Goal: Task Accomplishment & Management: Manage account settings

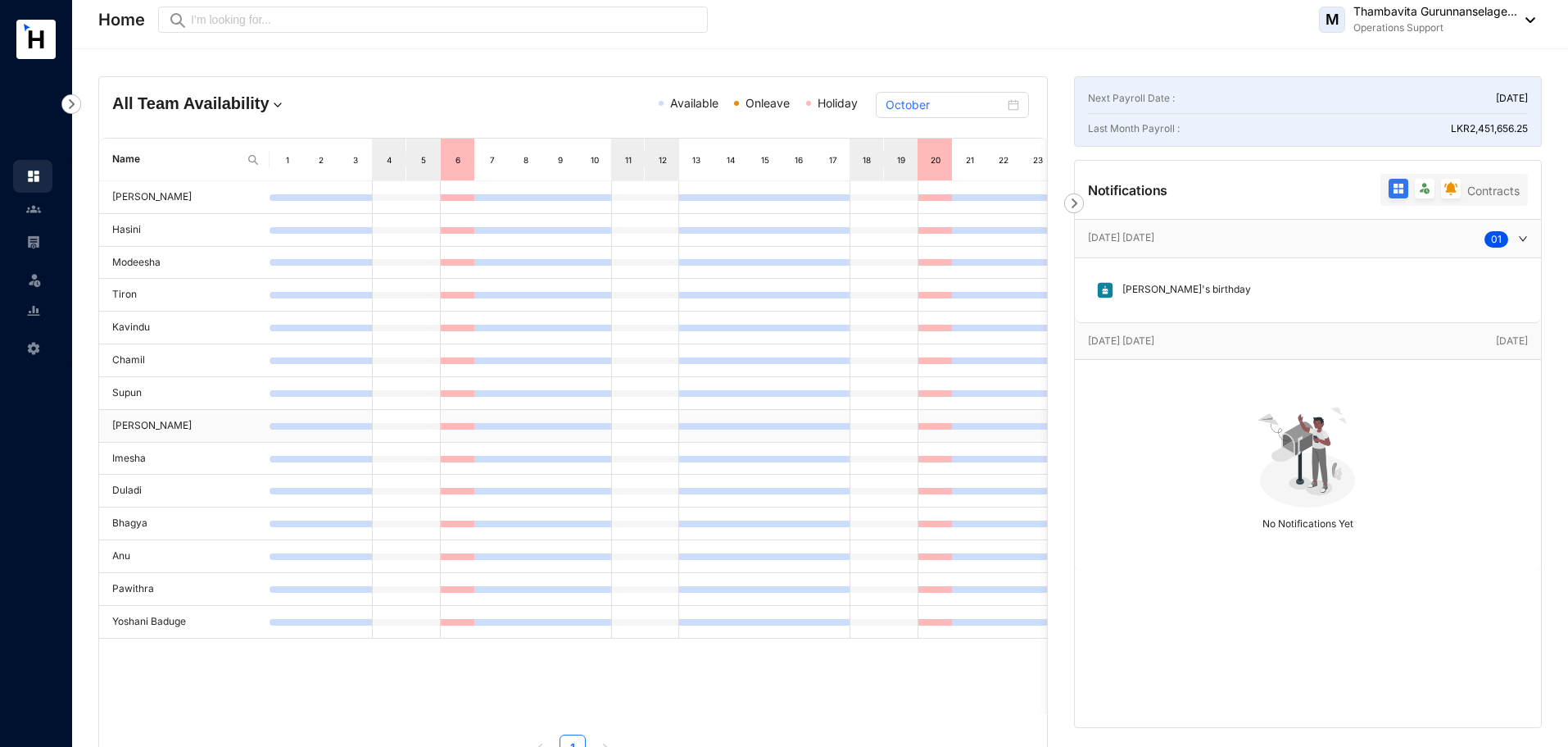
click at [132, 422] on td "[PERSON_NAME]" at bounding box center [184, 426] width 171 height 33
click at [1196, 5] on div "Home Preview M Thambavita Gurunnanselage... Operations Support" at bounding box center [817, 20] width 1437 height 33
click at [36, 242] on img at bounding box center [33, 241] width 14 height 14
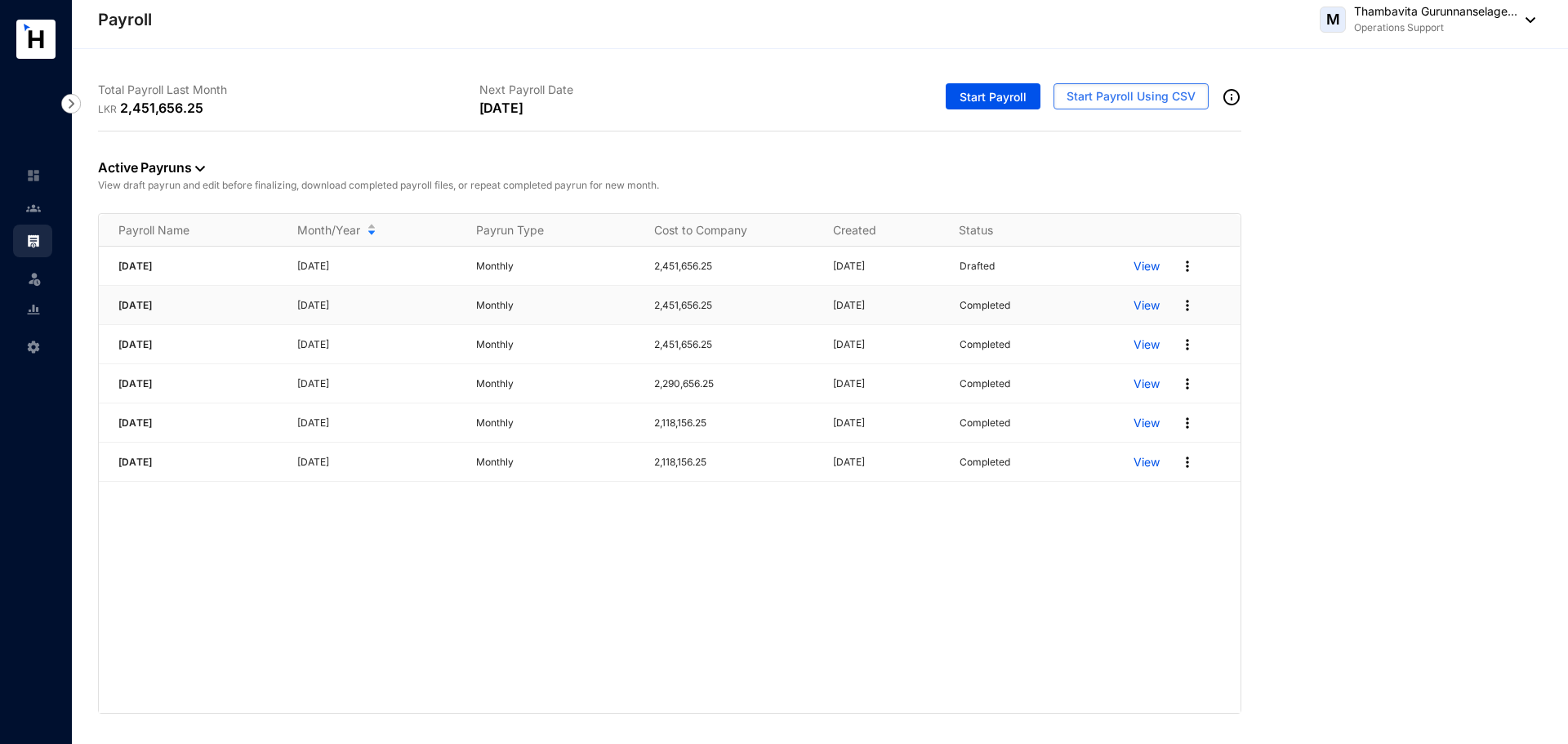
click at [152, 309] on span "[DATE]" at bounding box center [135, 304] width 34 height 12
click at [1148, 303] on p "View" at bounding box center [1146, 304] width 26 height 16
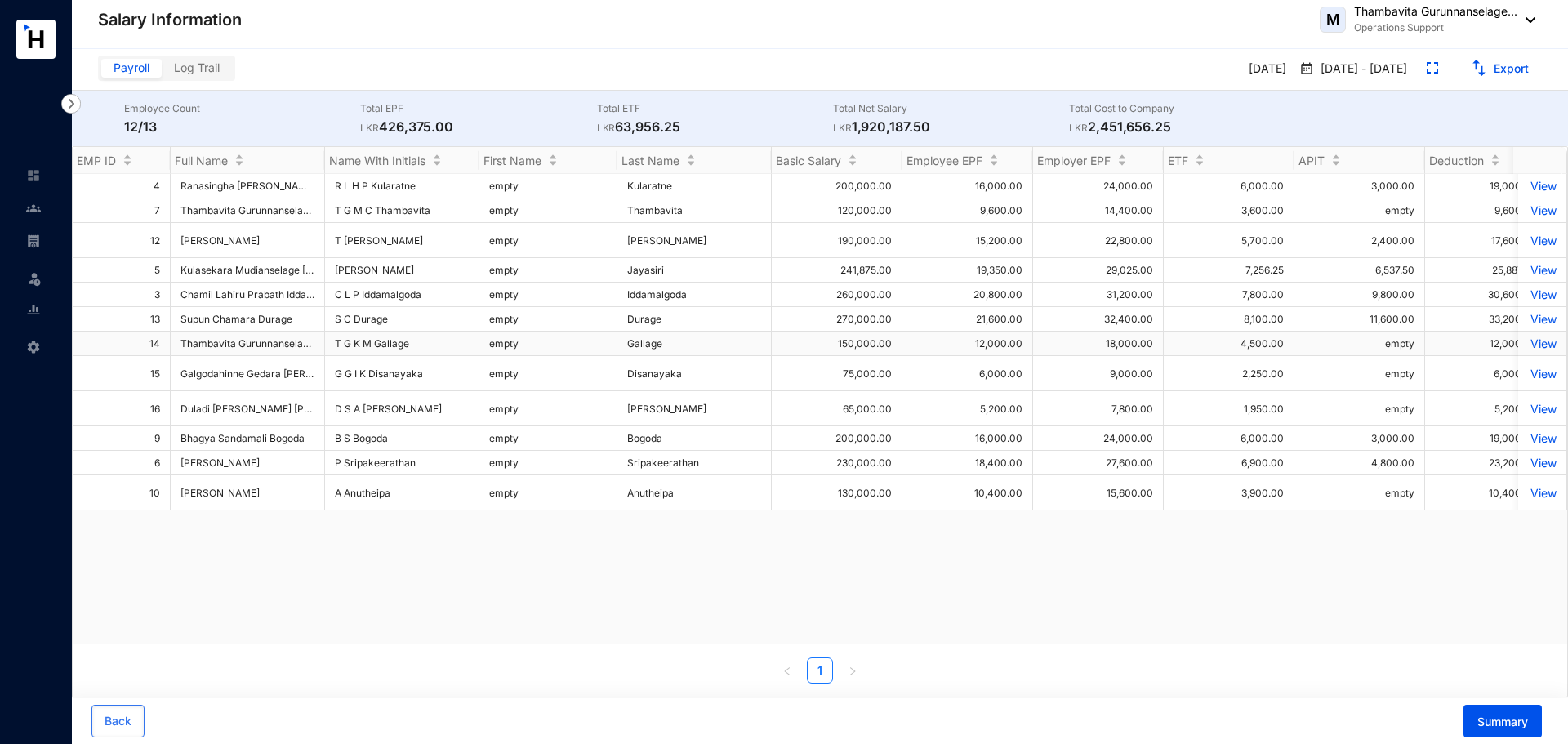
click at [1527, 338] on p "View" at bounding box center [1542, 343] width 29 height 14
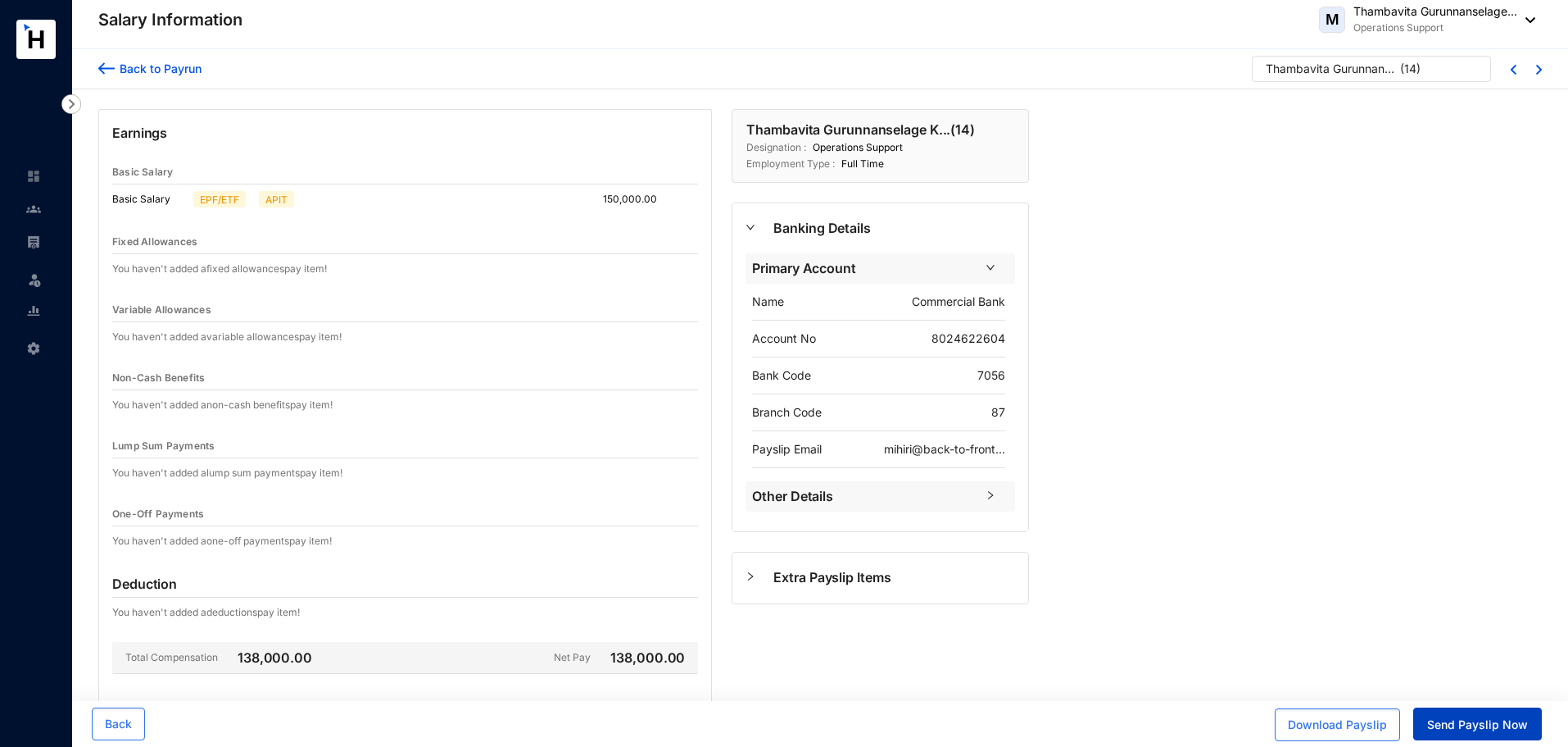
click at [1459, 717] on span "Send Payslip Now" at bounding box center [1477, 724] width 101 height 16
click at [29, 169] on img at bounding box center [33, 176] width 14 height 14
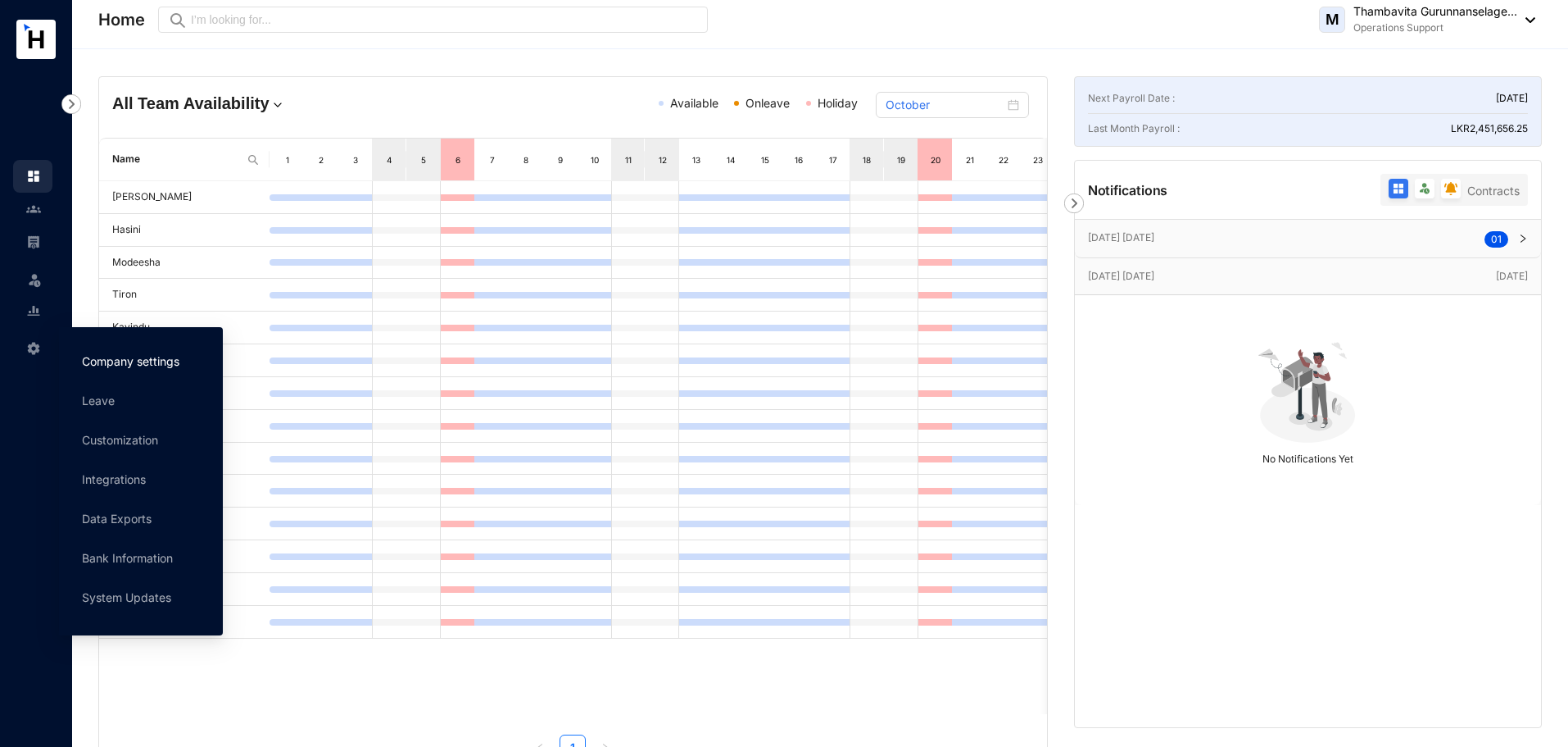
click at [111, 362] on link "Company settings" at bounding box center [131, 361] width 98 height 14
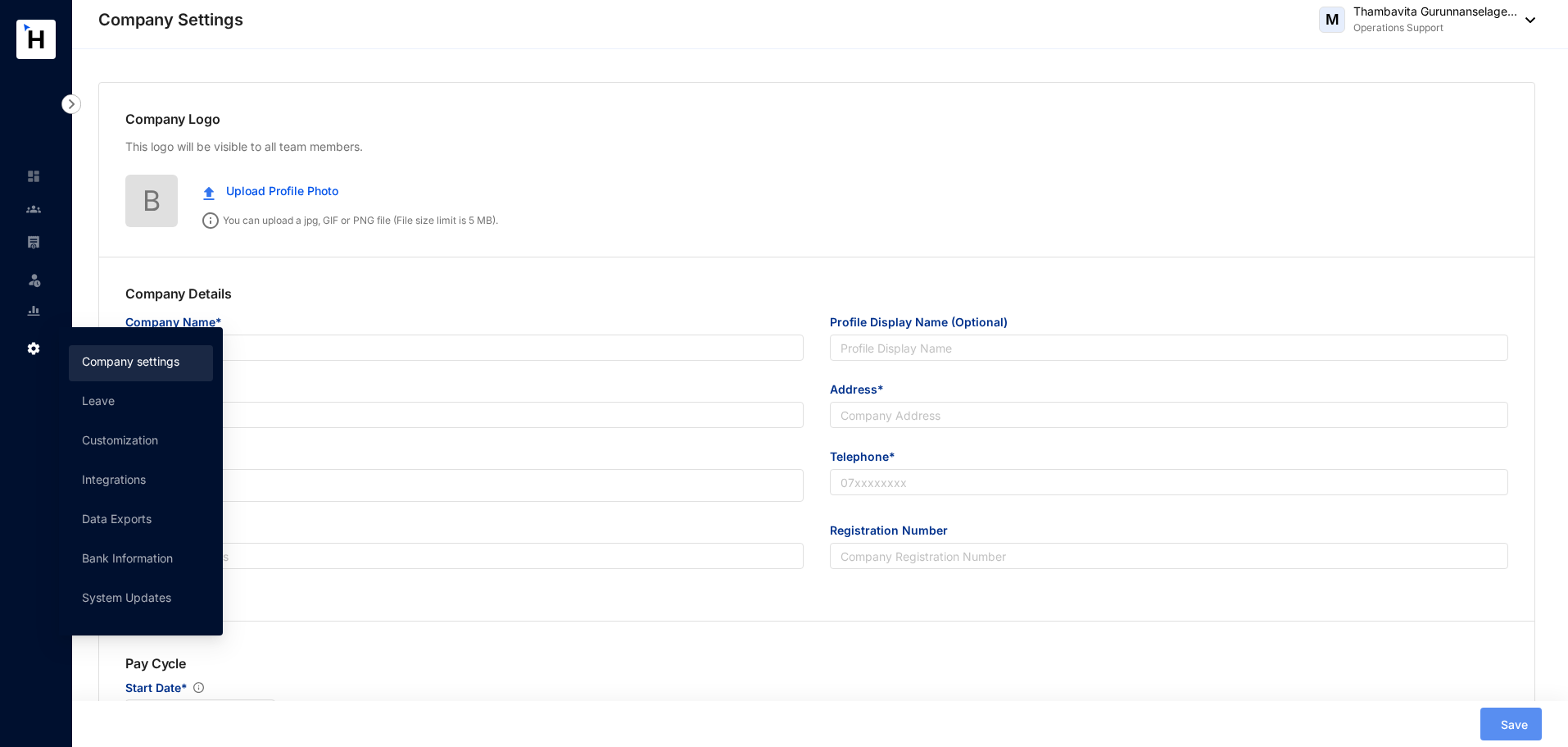
type input "Back To Front (Pvt) Ltd"
type input "[EMAIL_ADDRESS][DOMAIN_NAME]"
type input "uuaa"
type input "00"
type input "01"
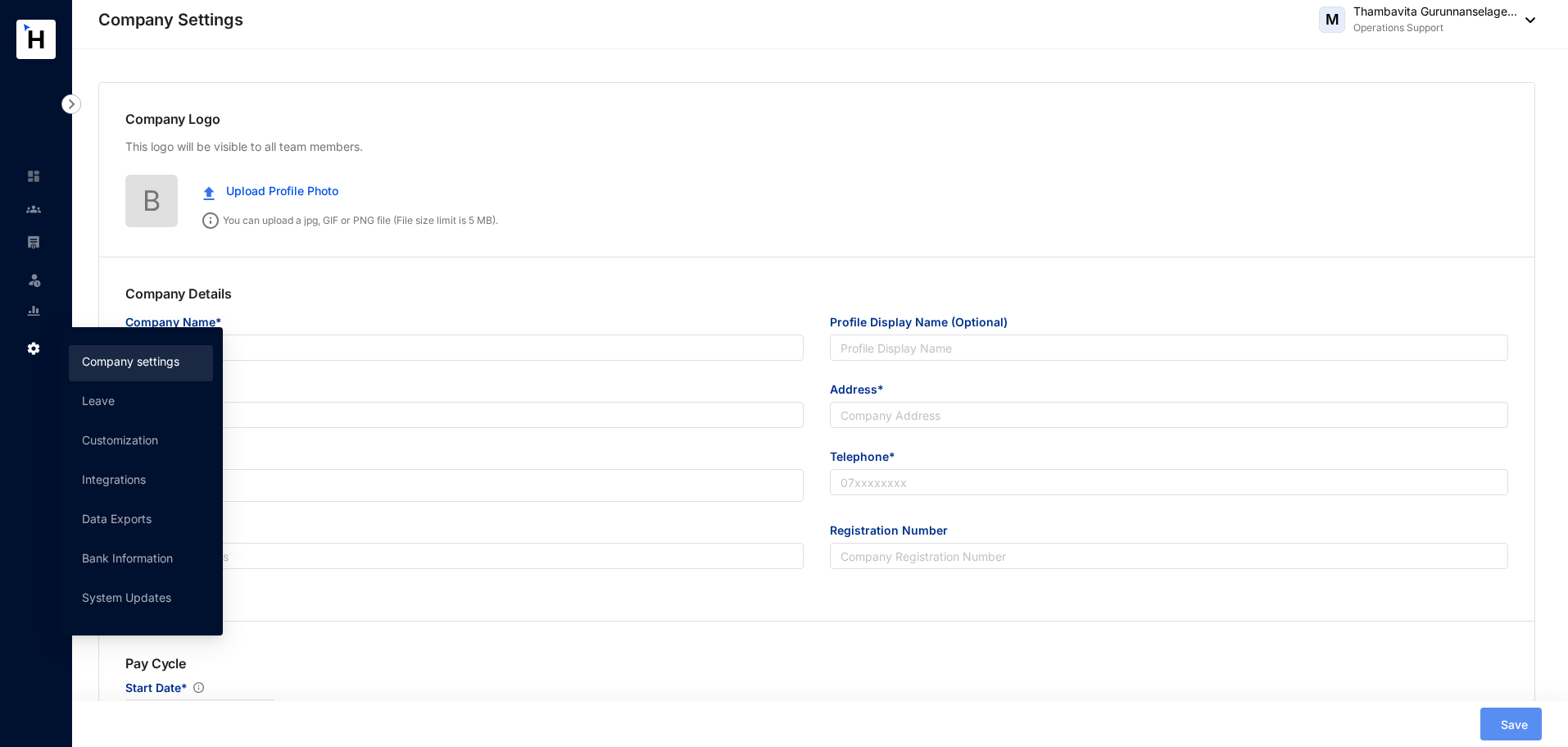
type input "1"
type input "2"
type input "7.5"
type input "22"
radio input "true"
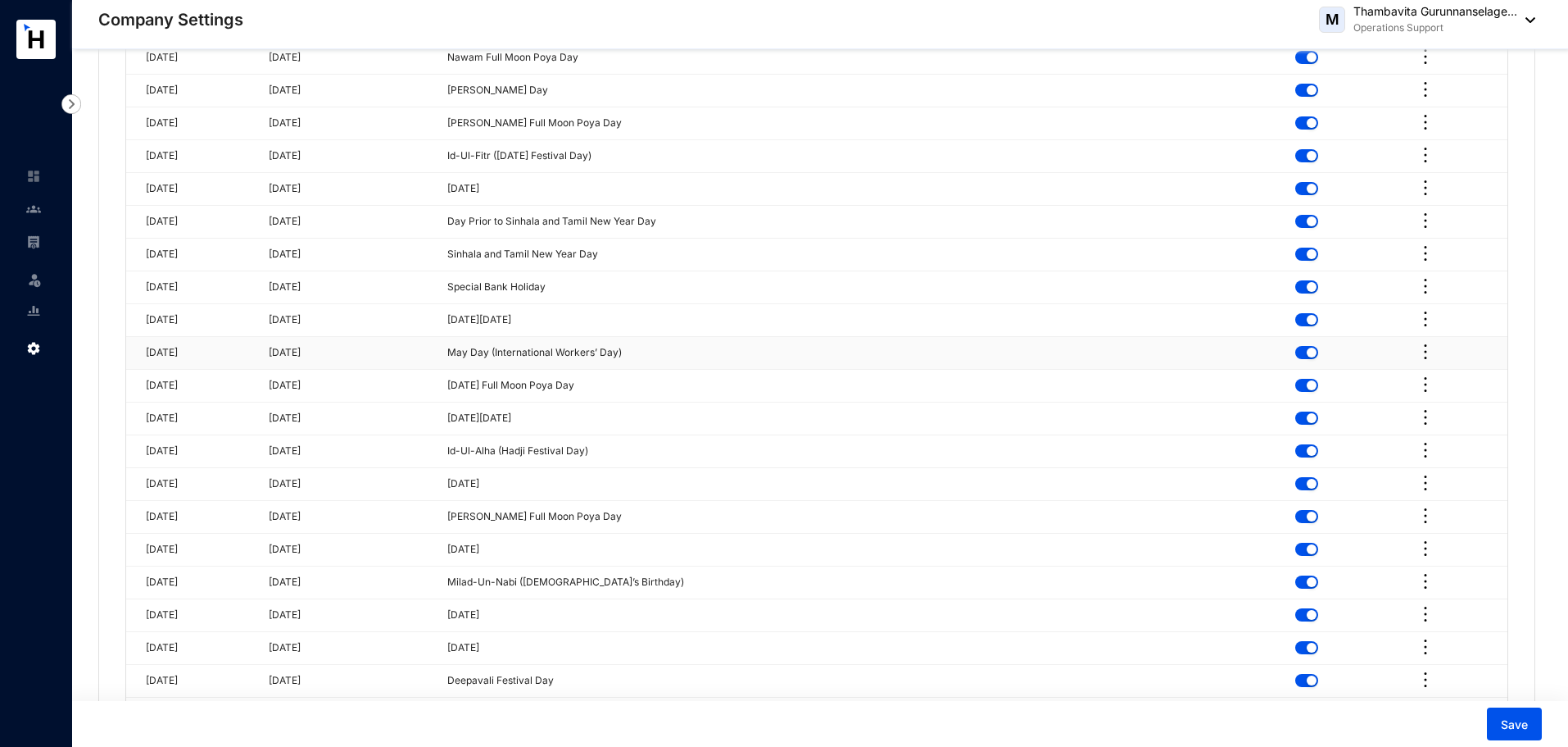
scroll to position [4262, 0]
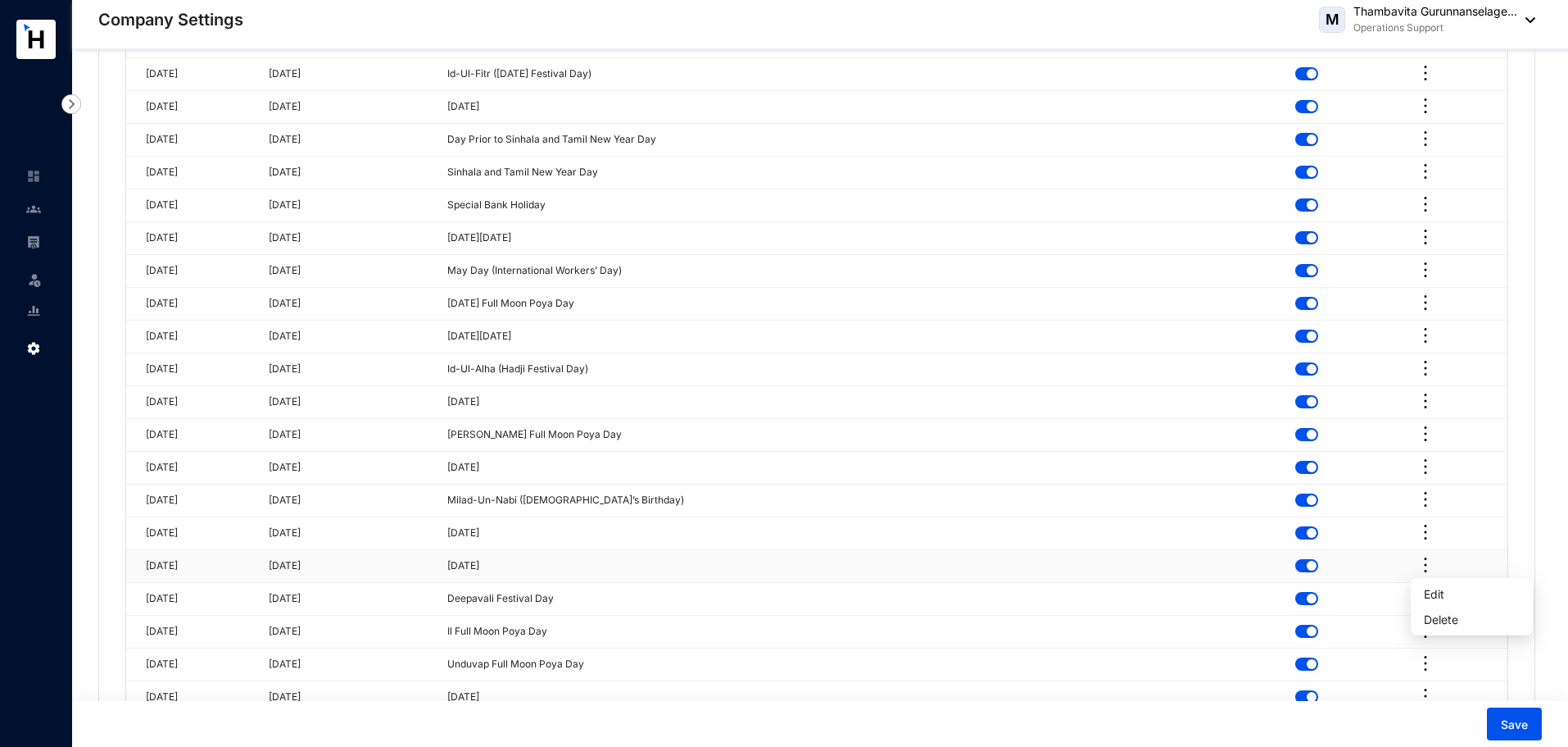
click at [1417, 567] on icon "more" at bounding box center [1425, 564] width 20 height 20
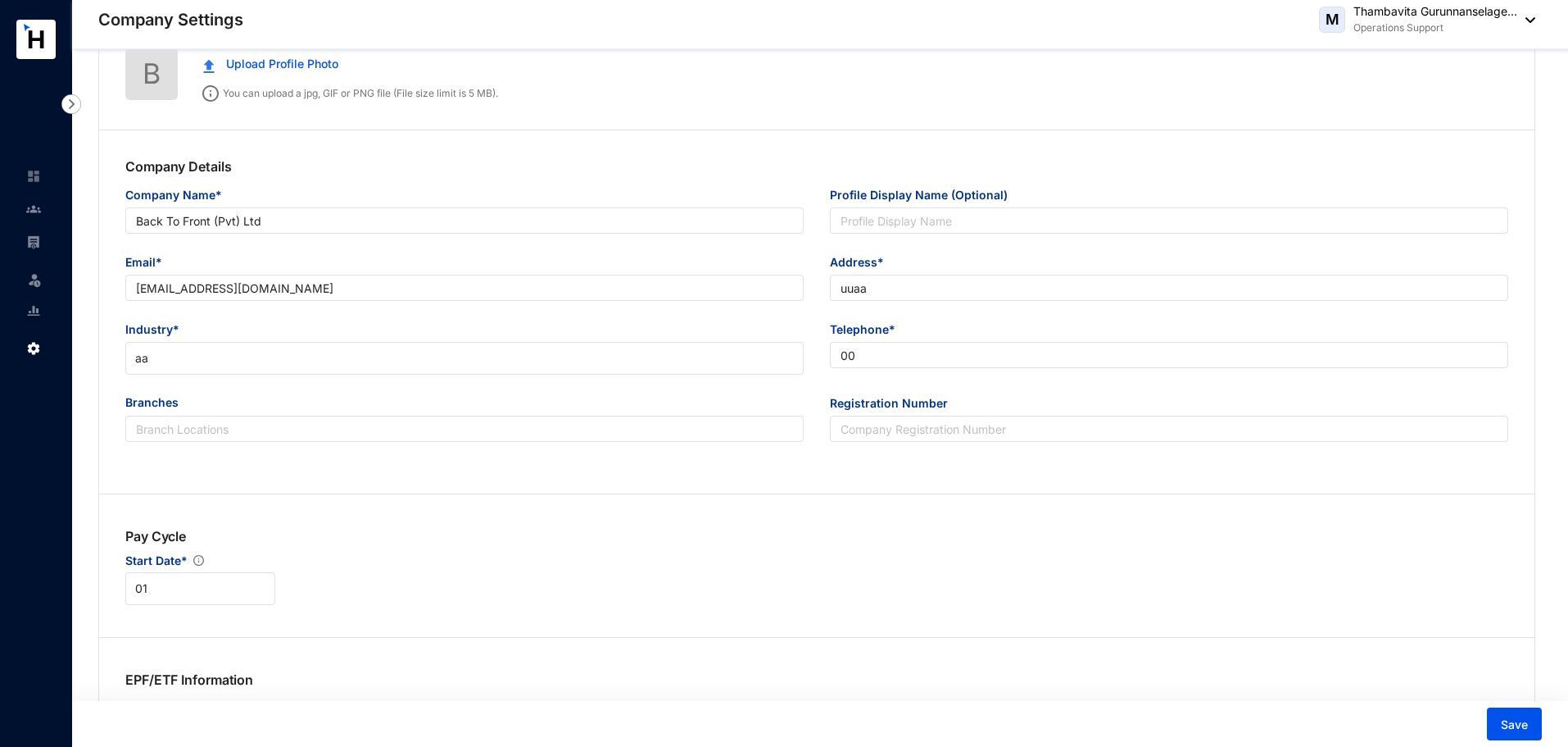
scroll to position [0, 0]
